Goal: Transaction & Acquisition: Purchase product/service

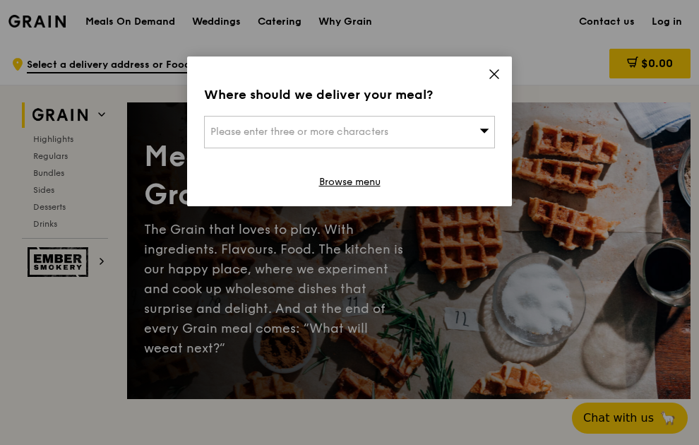
click at [450, 126] on div "Please enter three or more characters" at bounding box center [349, 132] width 291 height 32
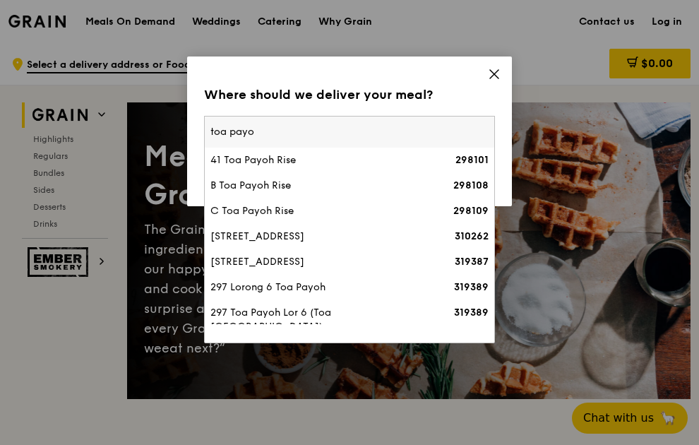
type input "toa payoh"
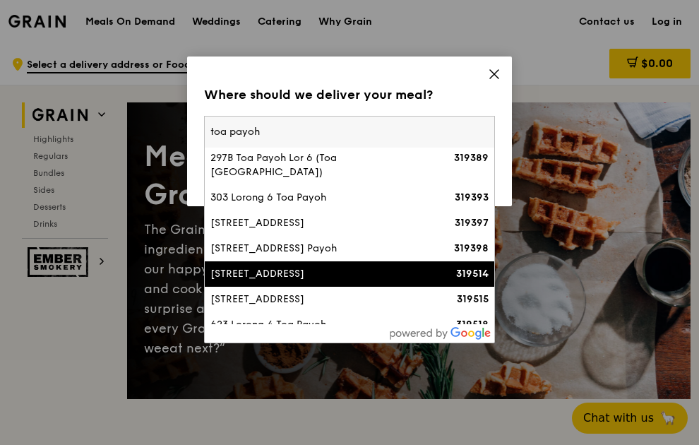
scroll to position [212, 0]
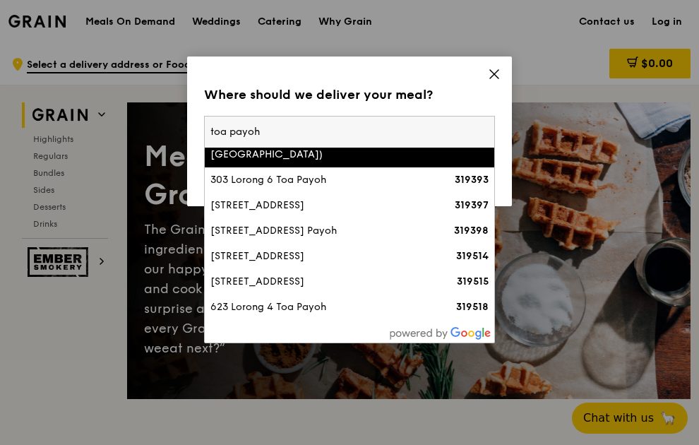
drag, startPoint x: 279, startPoint y: 127, endPoint x: 170, endPoint y: 125, distance: 108.8
click at [158, 125] on div "Where should we deliver your meal? Please enter three or more characters toa pa…" at bounding box center [349, 222] width 699 height 445
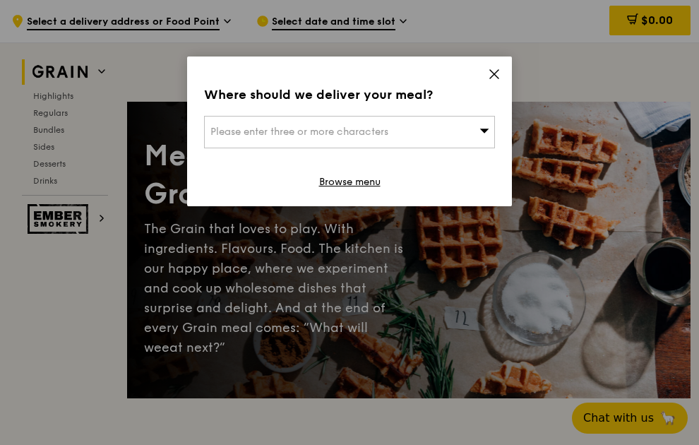
scroll to position [388, 0]
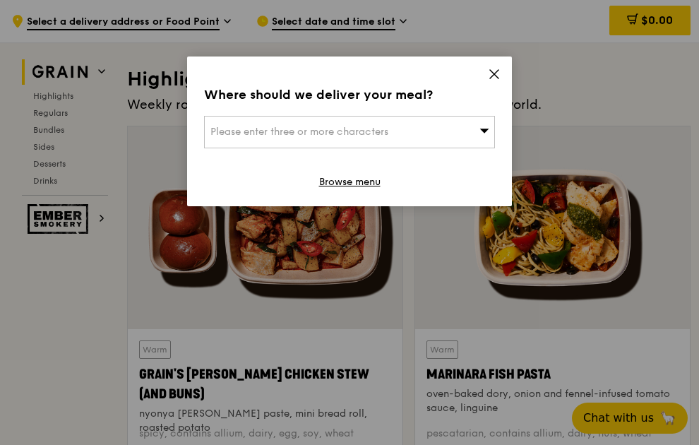
click at [312, 136] on span "Please enter three or more characters" at bounding box center [299, 132] width 178 height 12
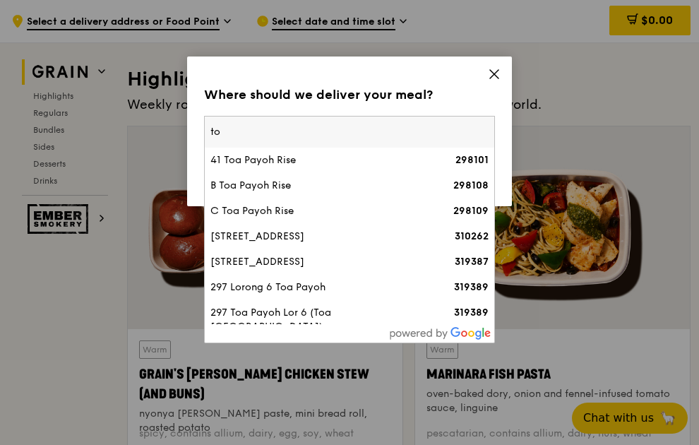
type input "t"
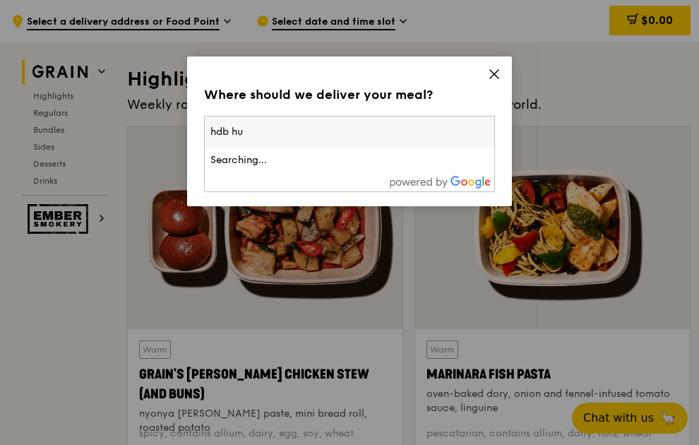
type input "hdb hub"
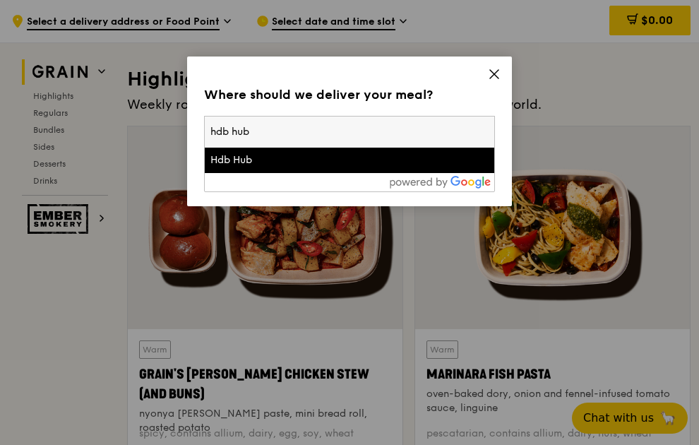
click at [220, 155] on div "Hdb Hub" at bounding box center [314, 160] width 209 height 14
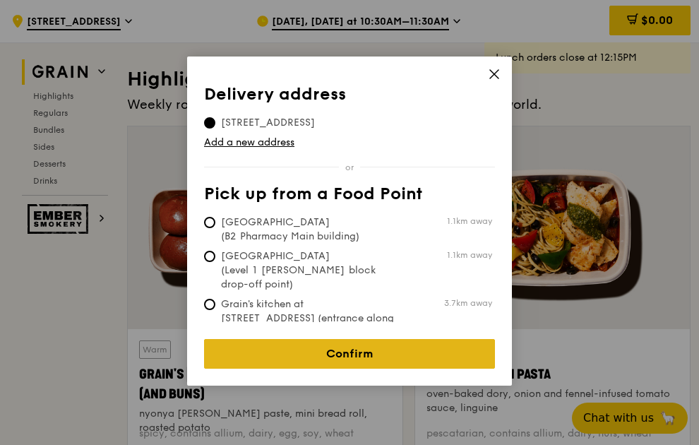
click at [324, 210] on link "Confirm" at bounding box center [349, 354] width 291 height 30
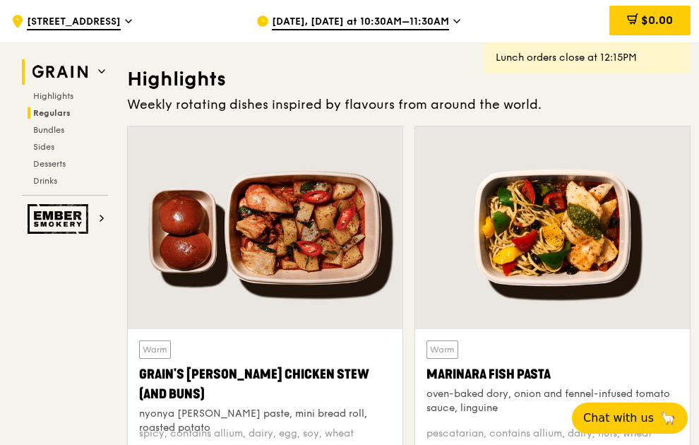
click at [54, 114] on span "Regulars" at bounding box center [51, 113] width 37 height 10
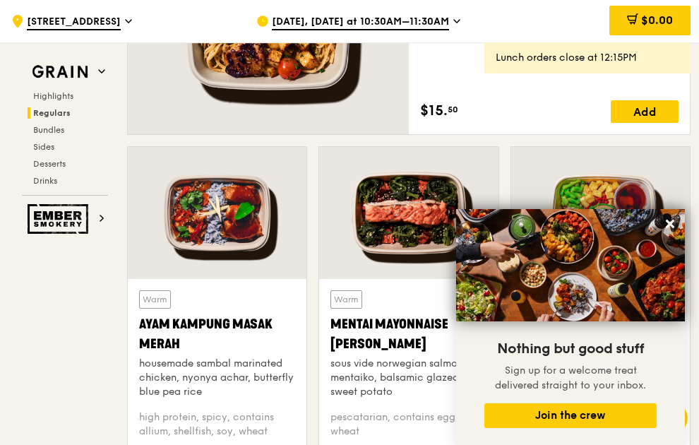
scroll to position [1098, 0]
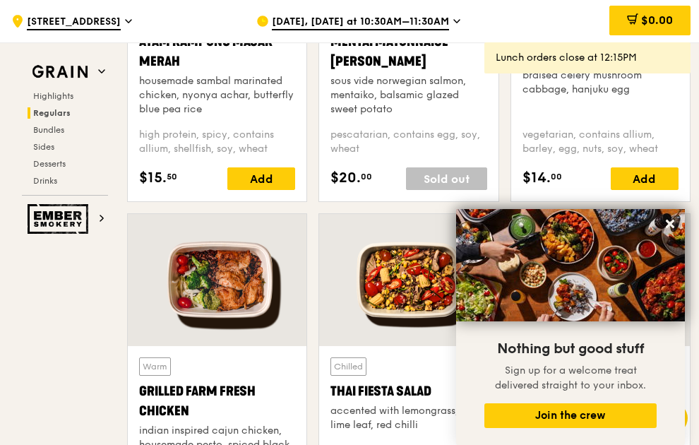
scroll to position [1522, 0]
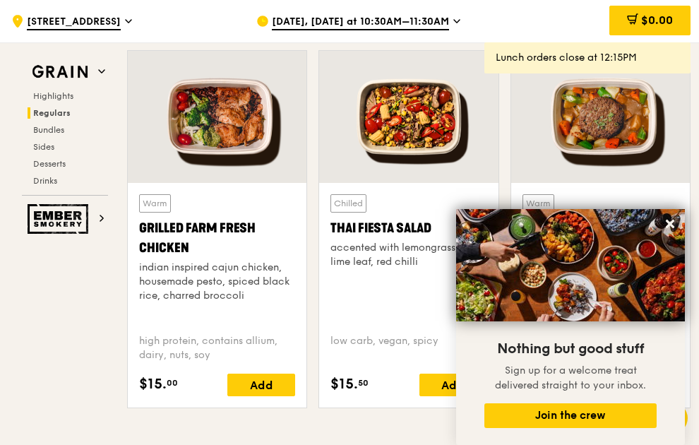
click at [441, 27] on span "[DATE], [DATE] at 10:30AM–11:30AM" at bounding box center [360, 23] width 177 height 16
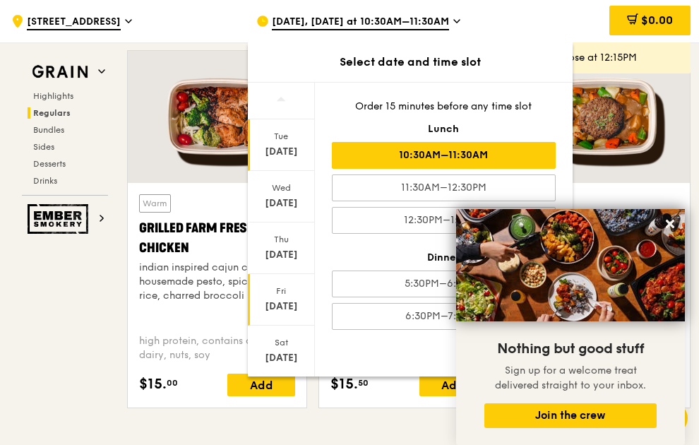
scroll to position [140, 0]
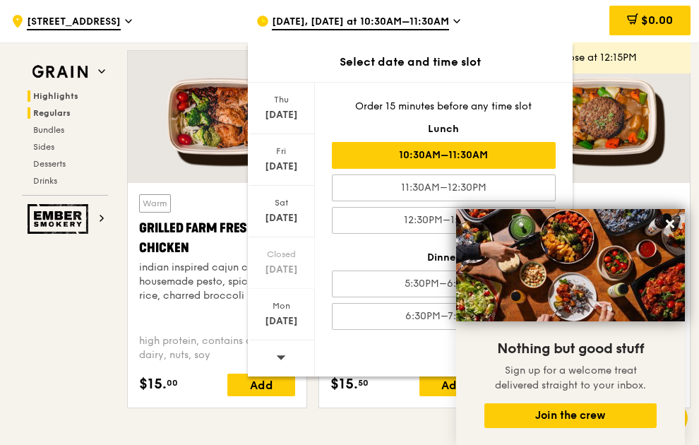
click at [74, 95] on span "Highlights" at bounding box center [55, 96] width 45 height 10
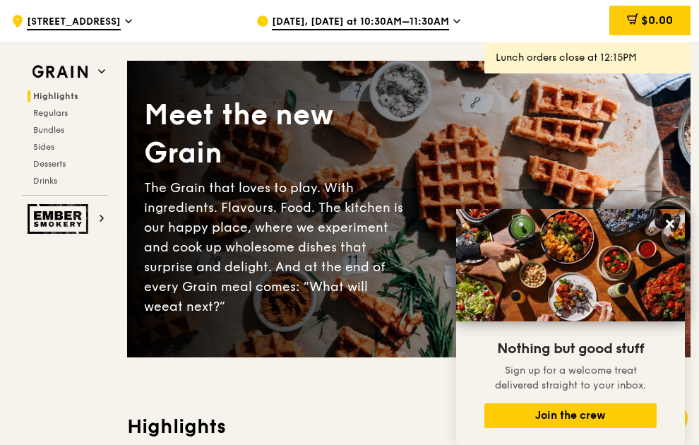
scroll to position [0, 0]
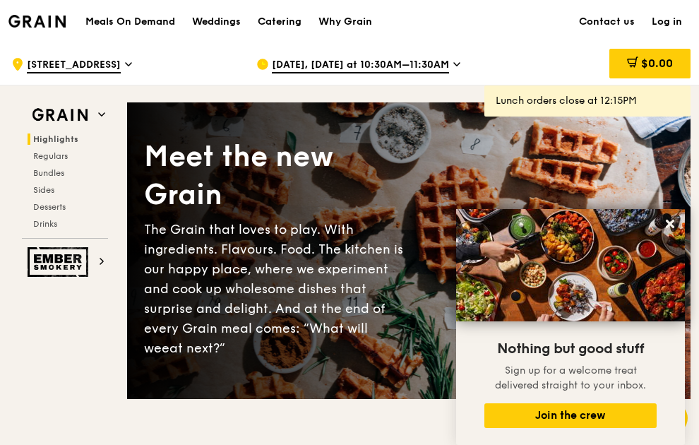
click at [440, 64] on span "[DATE], [DATE] at 10:30AM–11:30AM" at bounding box center [360, 66] width 177 height 16
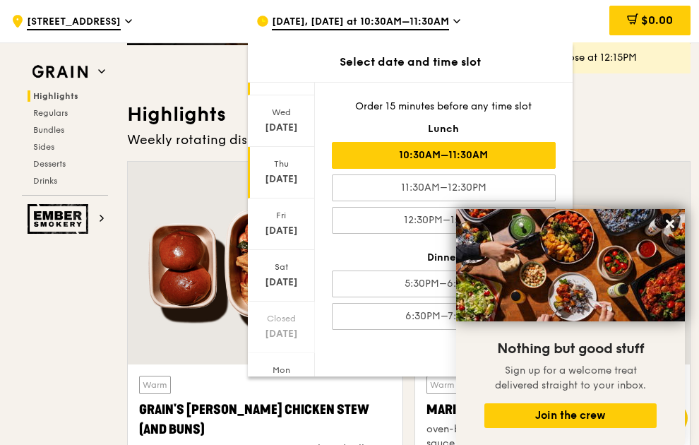
scroll to position [140, 0]
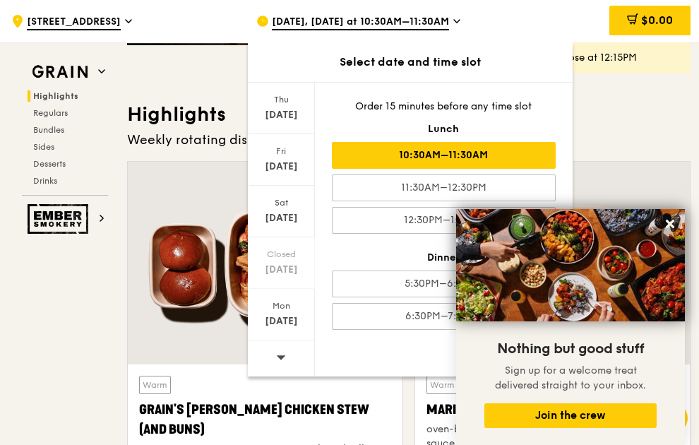
click at [288, 210] on div at bounding box center [281, 358] width 67 height 36
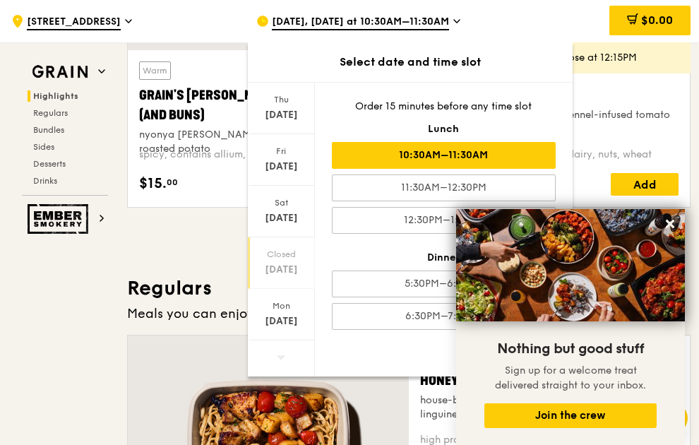
scroll to position [706, 0]
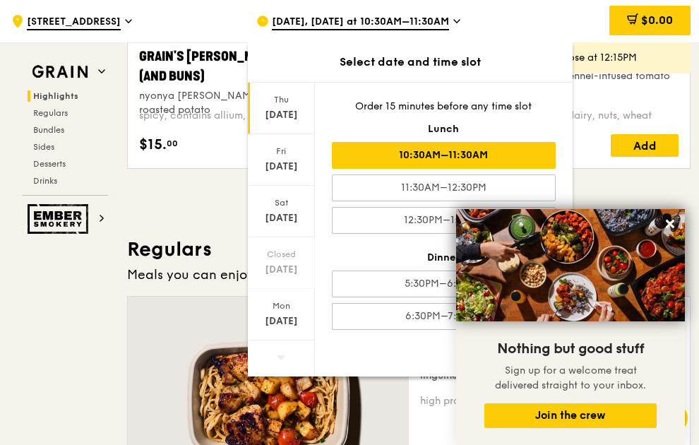
click at [283, 105] on div "Thu" at bounding box center [281, 99] width 63 height 11
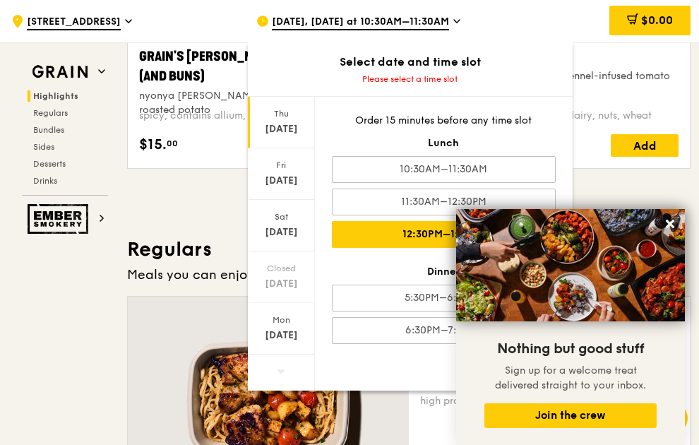
click at [410, 210] on div "12:30PM–1:30PM" at bounding box center [444, 234] width 224 height 27
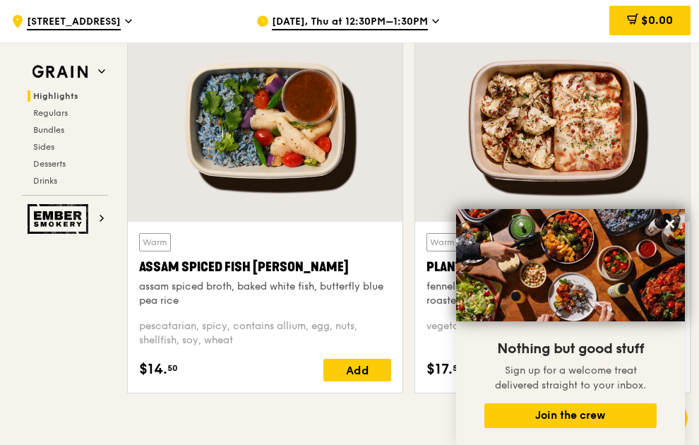
scroll to position [494, 0]
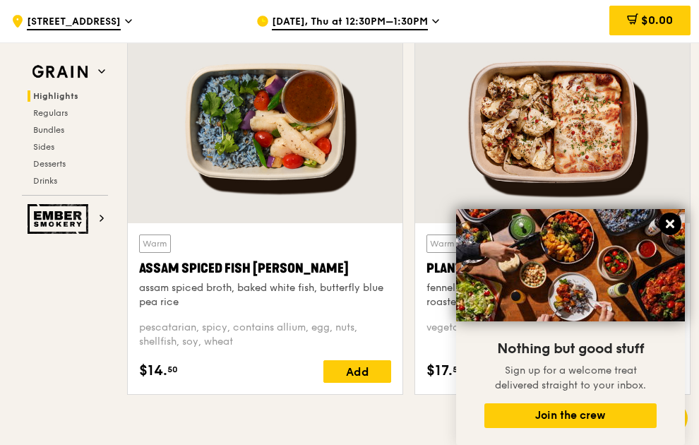
click at [509, 210] on icon at bounding box center [670, 224] width 13 height 13
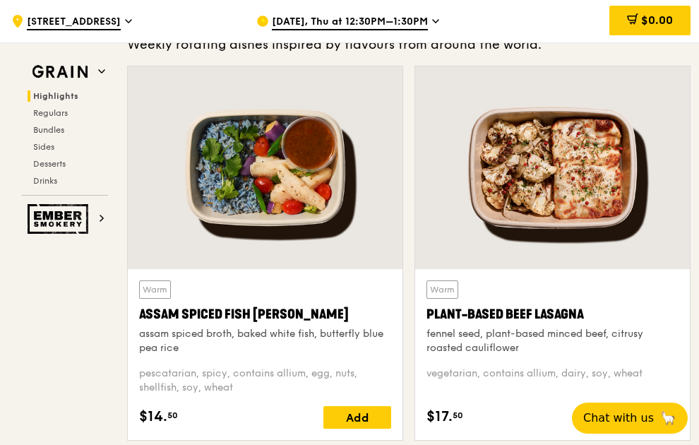
scroll to position [424, 0]
